Goal: Information Seeking & Learning: Check status

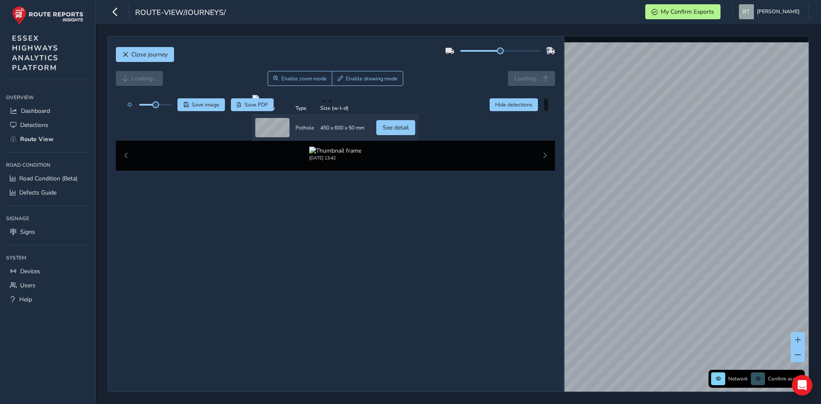
scroll to position [39, 0]
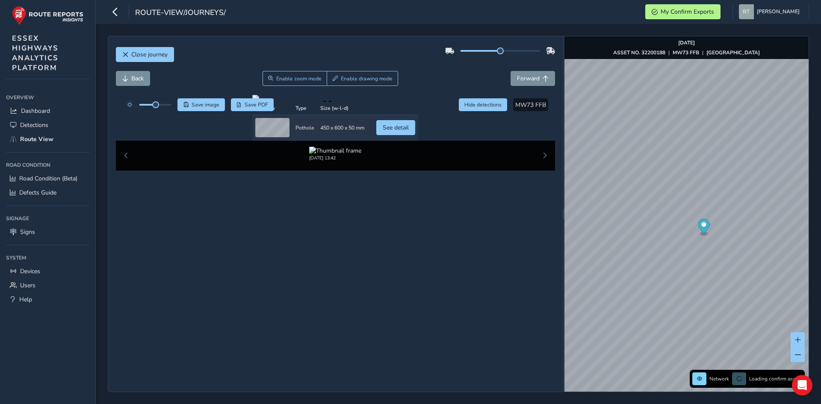
scroll to position [39, 0]
click at [409, 132] on span "See detail" at bounding box center [395, 128] width 26 height 8
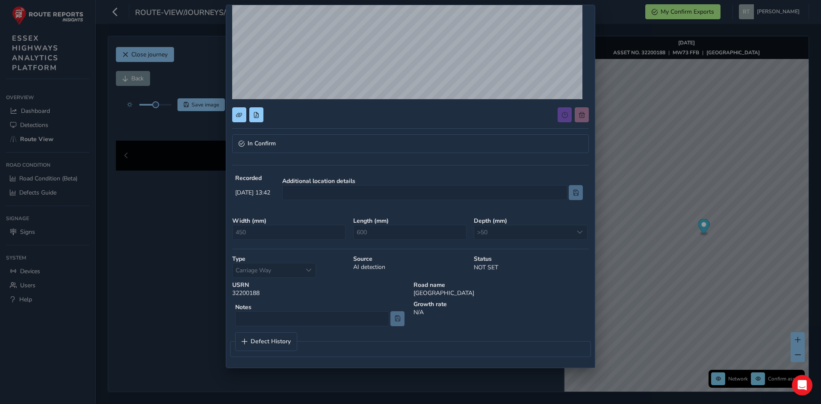
scroll to position [139, 0]
click at [303, 319] on div at bounding box center [319, 317] width 169 height 15
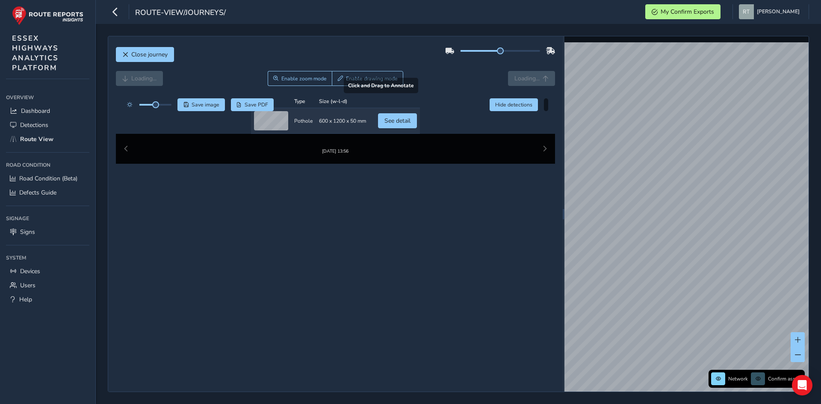
scroll to position [39, 0]
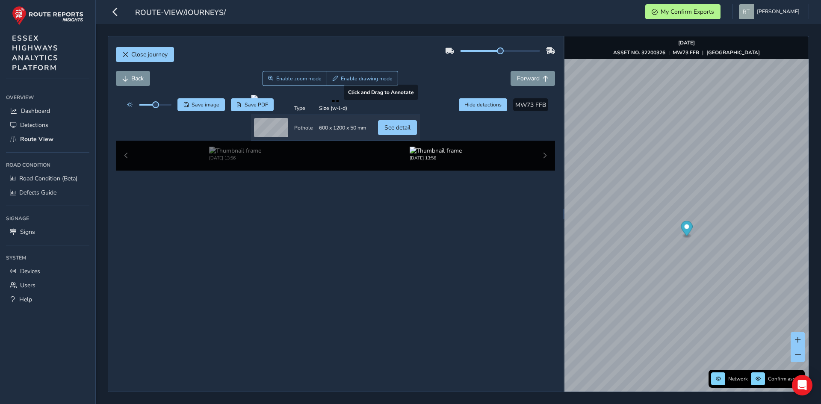
scroll to position [39, 0]
click at [410, 132] on span "See detail" at bounding box center [397, 128] width 26 height 8
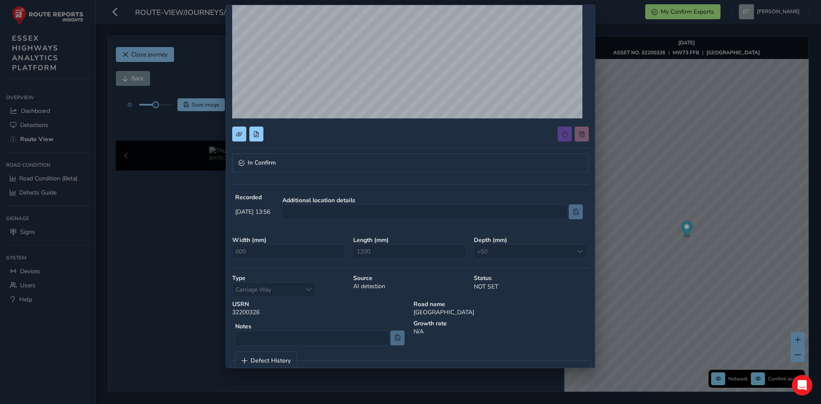
scroll to position [139, 0]
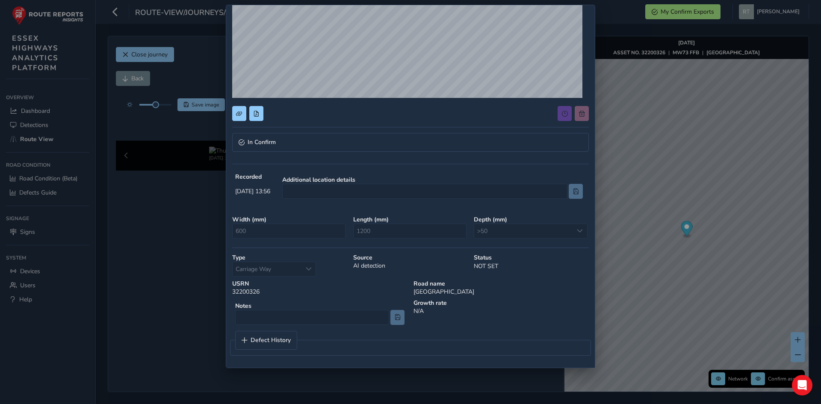
click at [336, 232] on span "600" at bounding box center [288, 231] width 113 height 15
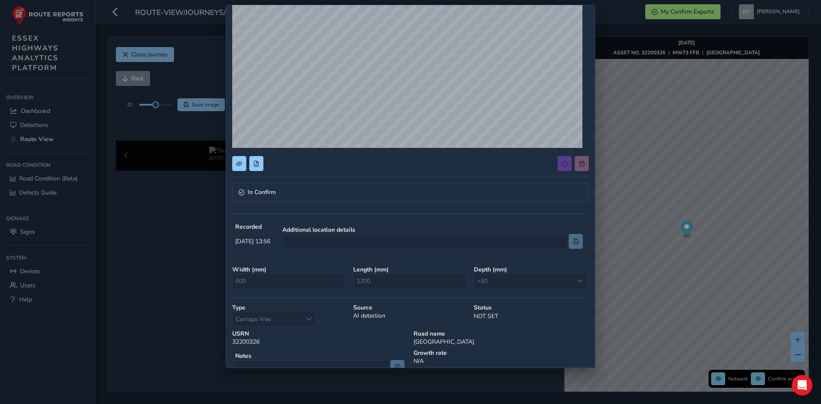
scroll to position [0, 0]
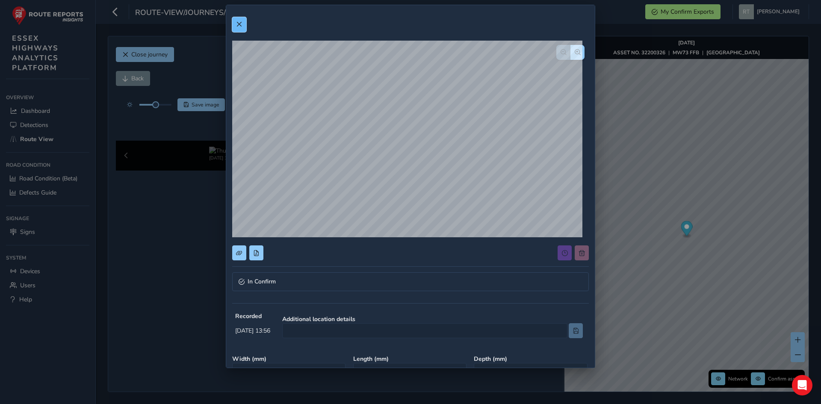
click at [241, 24] on span at bounding box center [239, 24] width 6 height 6
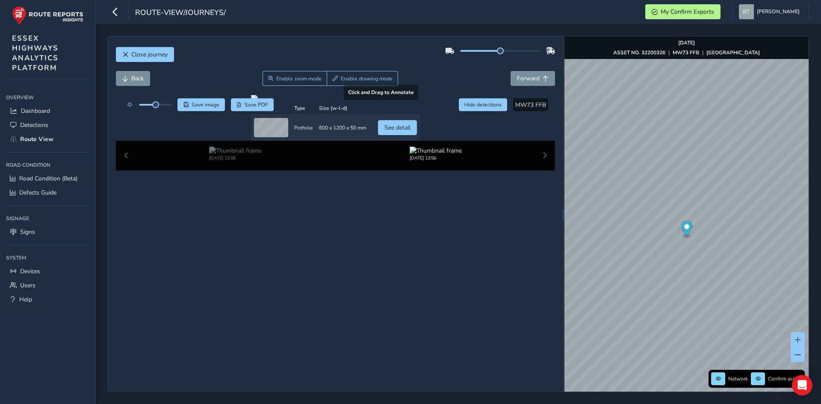
click at [332, 102] on div at bounding box center [335, 98] width 169 height 7
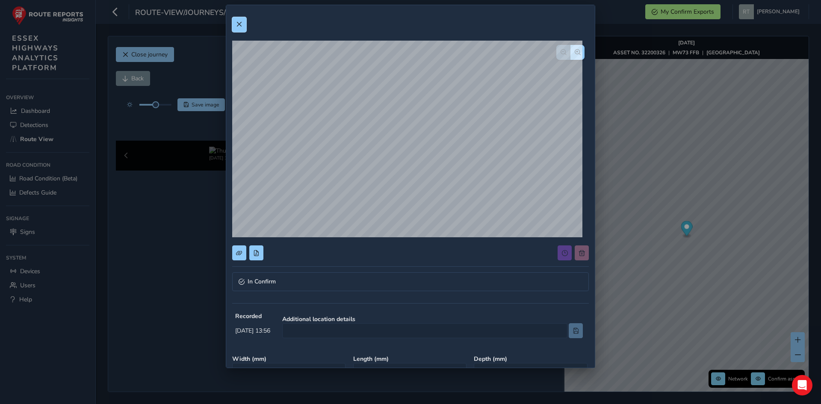
click at [236, 24] on span at bounding box center [239, 24] width 6 height 6
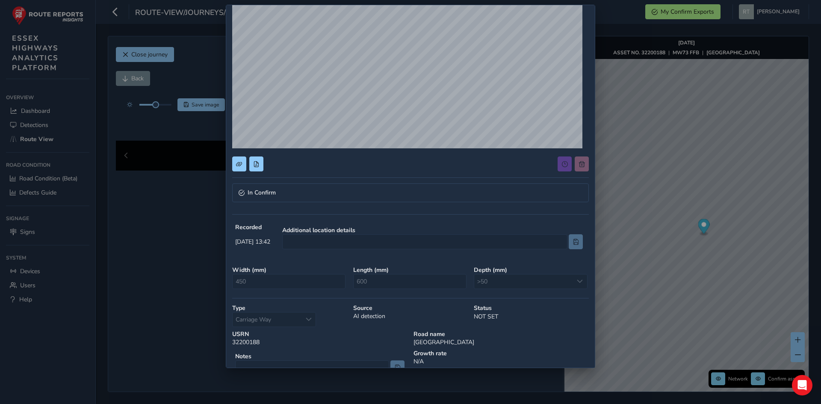
scroll to position [11, 0]
